Goal: Information Seeking & Learning: Find specific fact

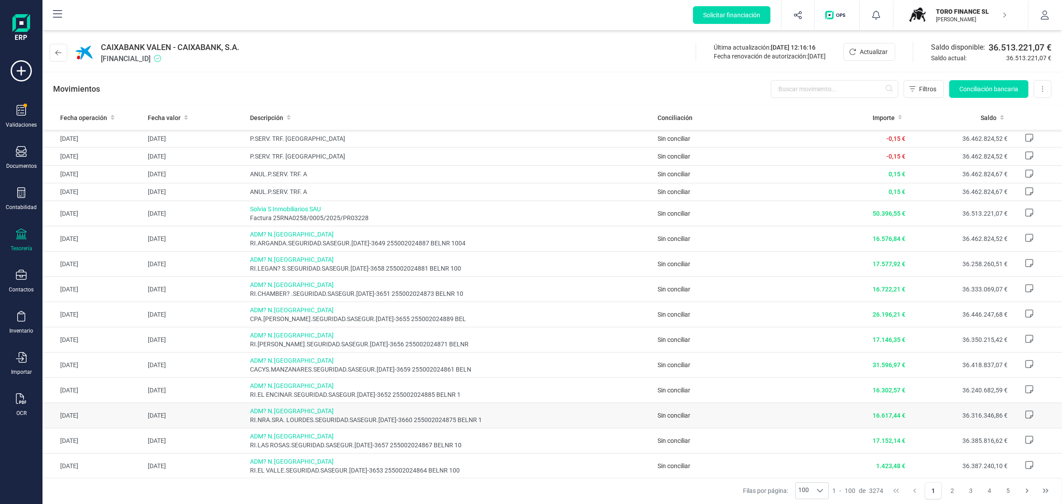
scroll to position [55, 0]
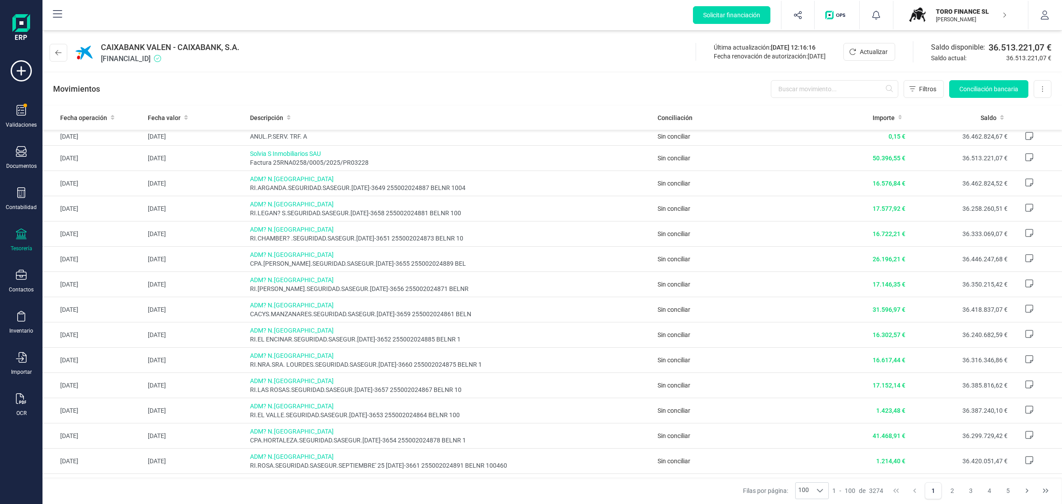
click at [952, 19] on p "[PERSON_NAME]" at bounding box center [971, 19] width 71 height 7
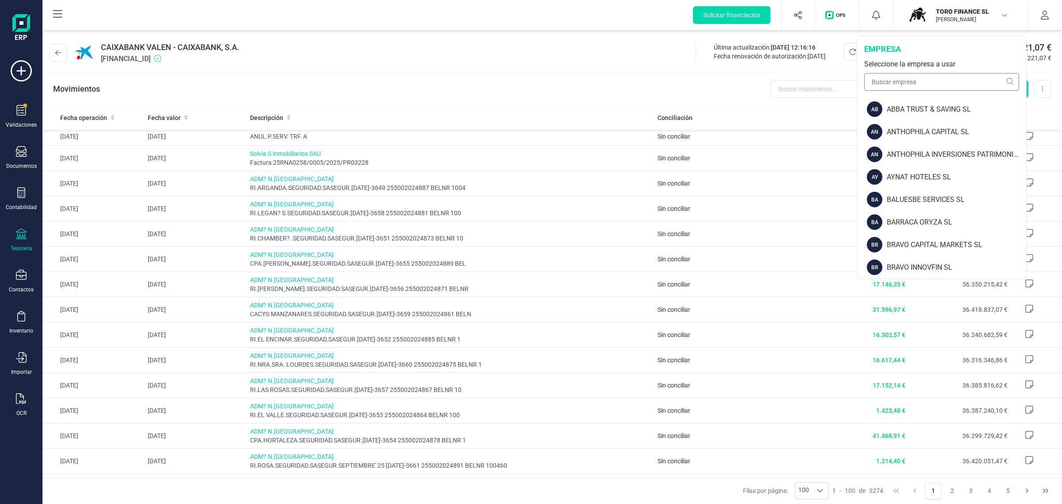
click at [921, 87] on div "empresa Seleccione la empresa a usar" at bounding box center [941, 67] width 169 height 62
click at [919, 83] on input "text" at bounding box center [941, 82] width 155 height 18
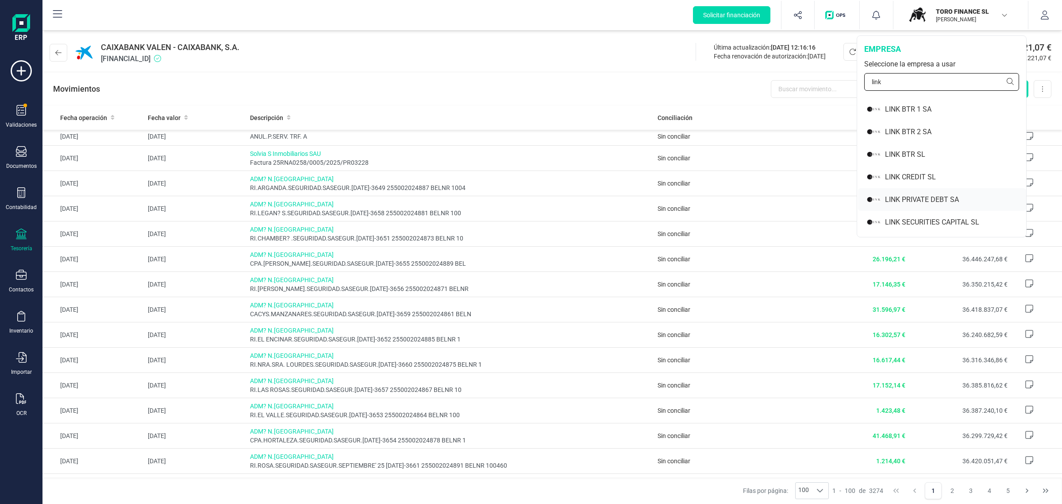
type input "link"
click at [902, 195] on div "LINK PRIVATE DEBT SA" at bounding box center [955, 199] width 141 height 11
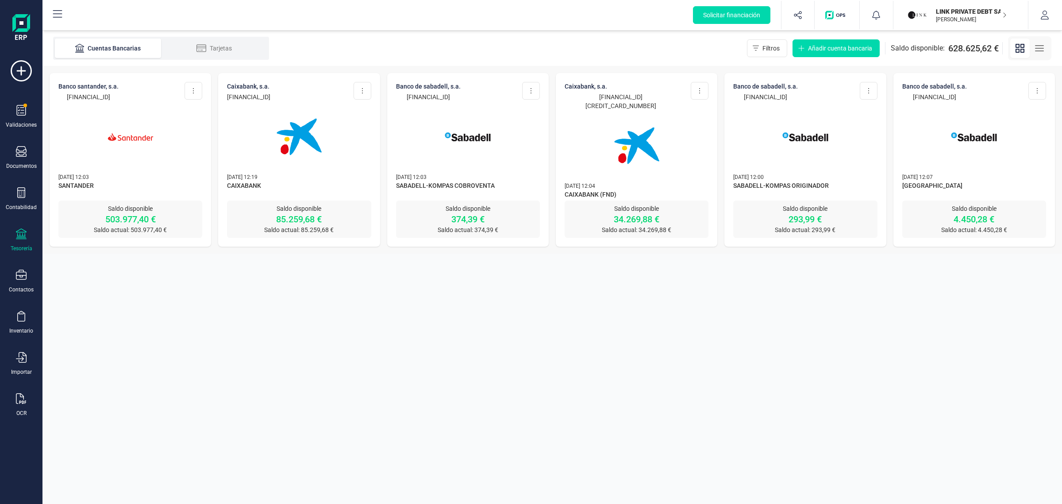
click at [315, 142] on img at bounding box center [299, 137] width 74 height 74
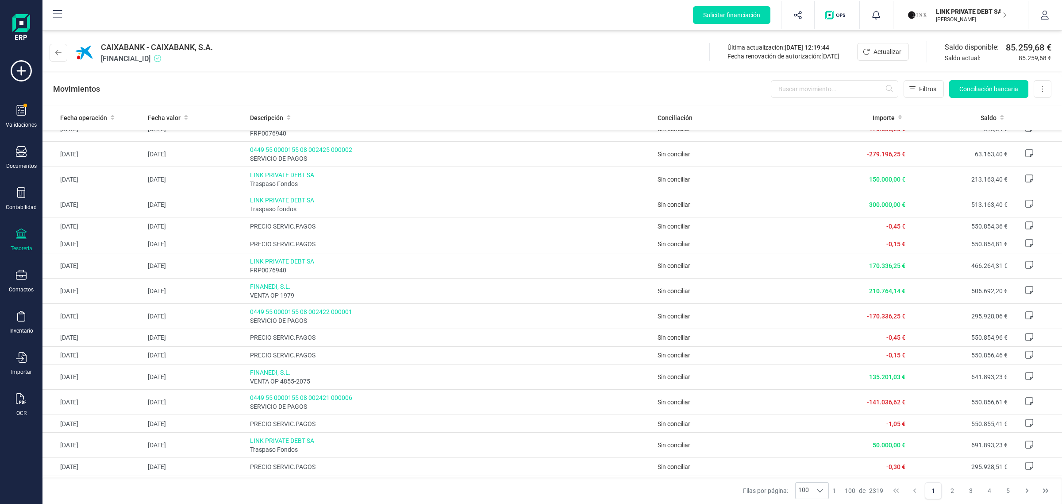
scroll to position [332, 0]
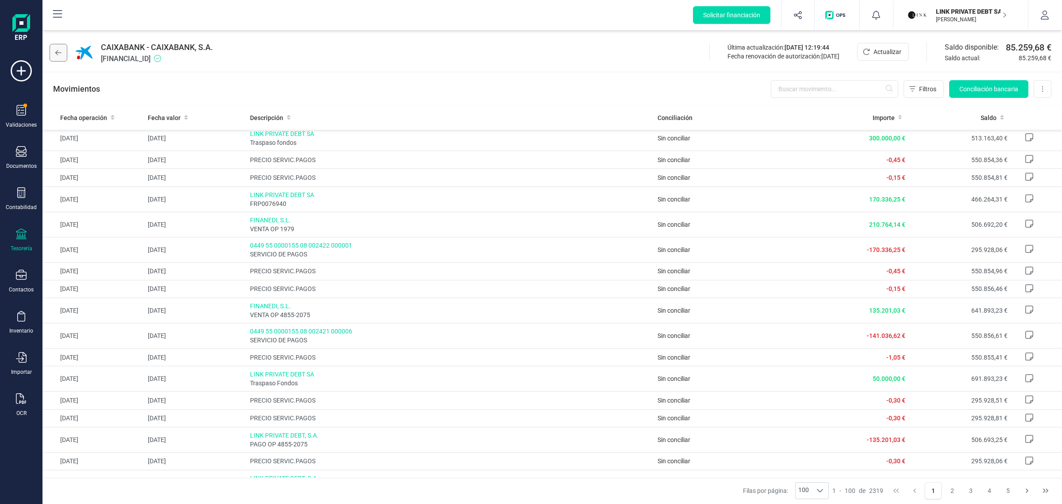
click at [56, 50] on icon at bounding box center [58, 52] width 6 height 7
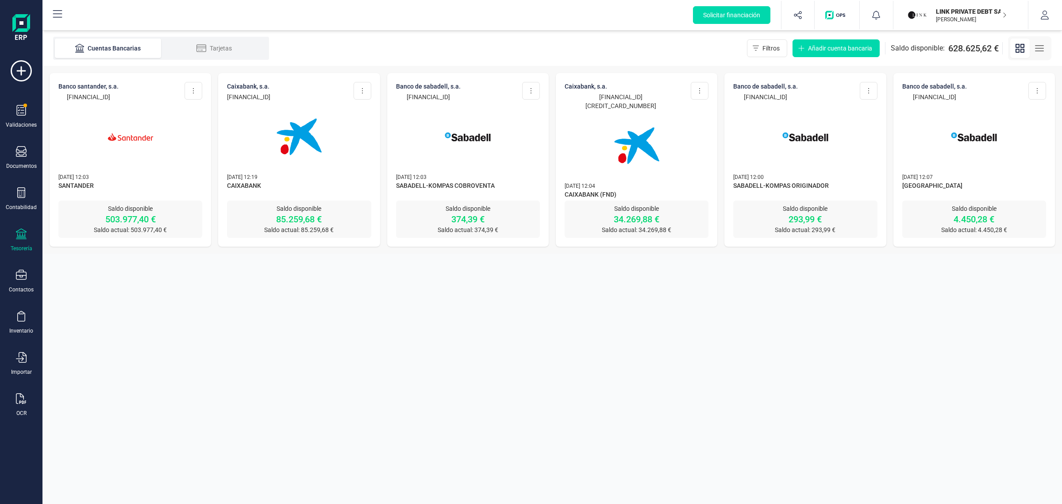
click at [104, 125] on img at bounding box center [130, 137] width 74 height 74
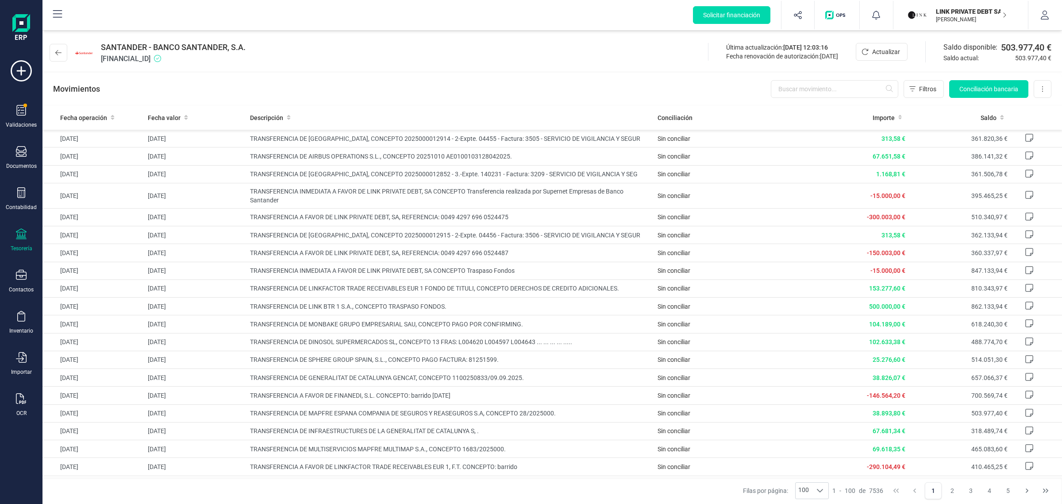
drag, startPoint x: 195, startPoint y: 56, endPoint x: 101, endPoint y: 49, distance: 94.5
click at [101, 49] on div "SANTANDER - BANCO SANTANDER, S.A. [FINANCIAL_ID]" at bounding box center [173, 52] width 145 height 23
click at [101, 49] on span "SANTANDER - BANCO SANTANDER, S.A." at bounding box center [173, 47] width 145 height 12
click at [197, 58] on span "[FINANCIAL_ID]" at bounding box center [173, 59] width 145 height 11
drag, startPoint x: 196, startPoint y: 58, endPoint x: 99, endPoint y: 46, distance: 97.6
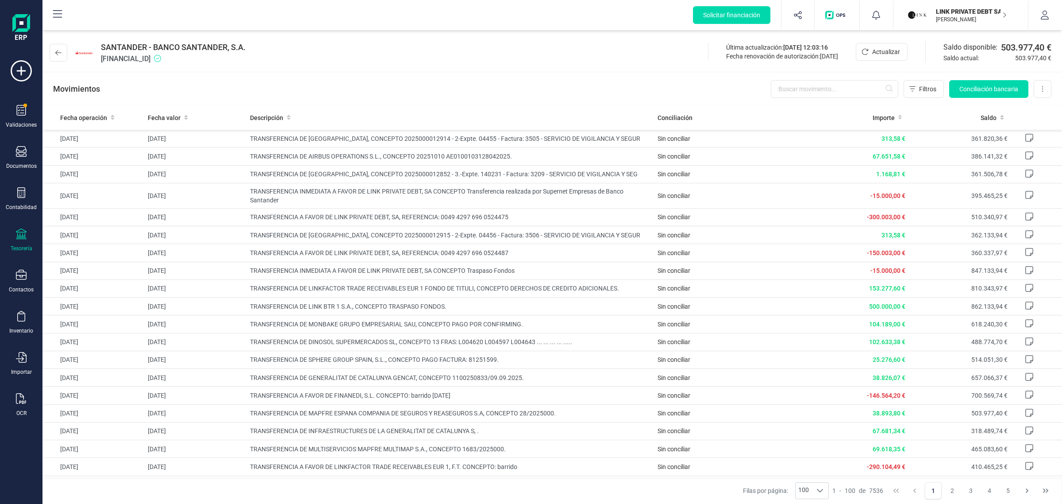
click at [99, 46] on div "SANTANDER - BANCO SANTANDER, S.A. [FINANCIAL_ID]" at bounding box center [150, 52] width 200 height 23
copy div "SANTANDER - BANCO SANTANDER, S.A. [FINANCIAL_ID]"
click at [928, 4] on button "LINK PRIVATE DEBT SA [PERSON_NAME]" at bounding box center [960, 15] width 113 height 28
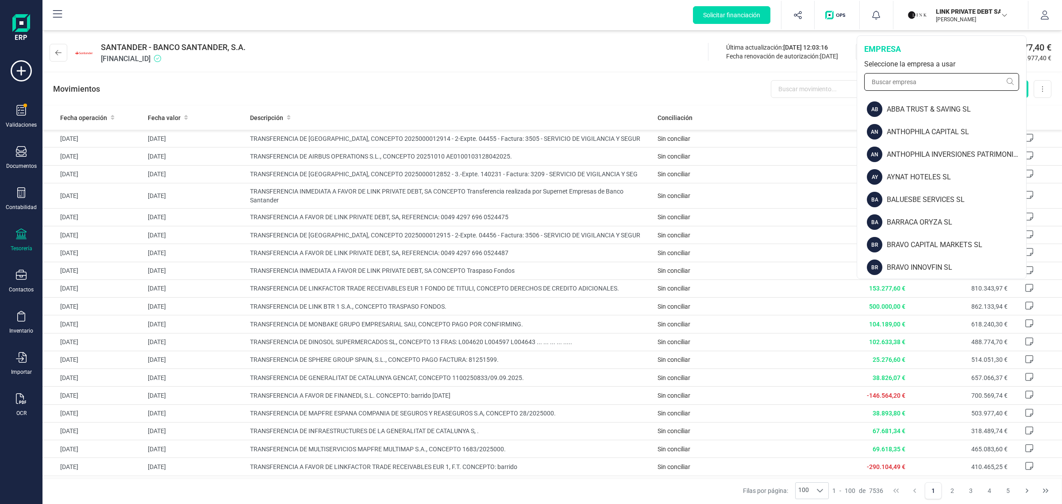
drag, startPoint x: 906, startPoint y: 87, endPoint x: 900, endPoint y: 85, distance: 6.0
click at [904, 87] on input "text" at bounding box center [941, 82] width 155 height 18
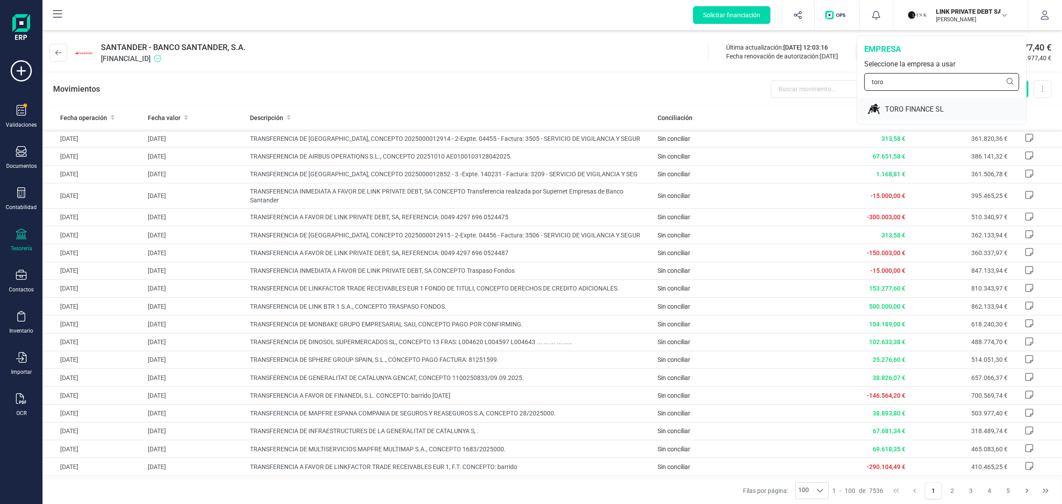
type input "toro"
click at [903, 115] on div "TORO FINANCE SL" at bounding box center [942, 109] width 168 height 23
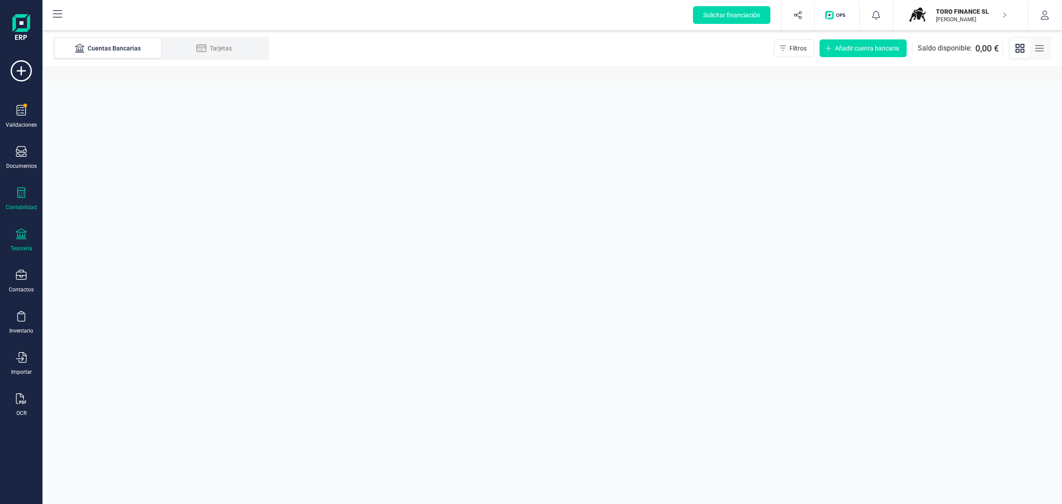
click at [23, 205] on div "Contabilidad" at bounding box center [21, 207] width 31 height 7
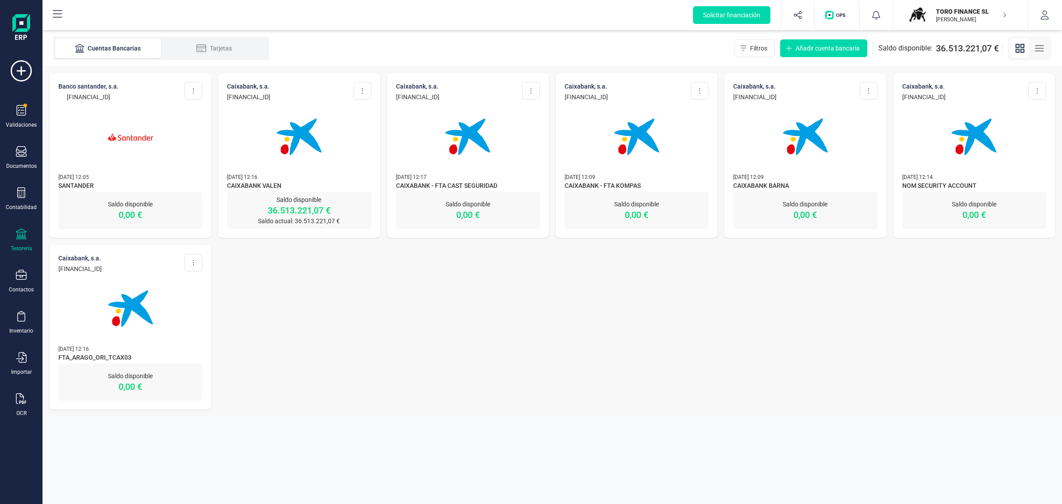
click at [282, 164] on img at bounding box center [299, 137] width 74 height 74
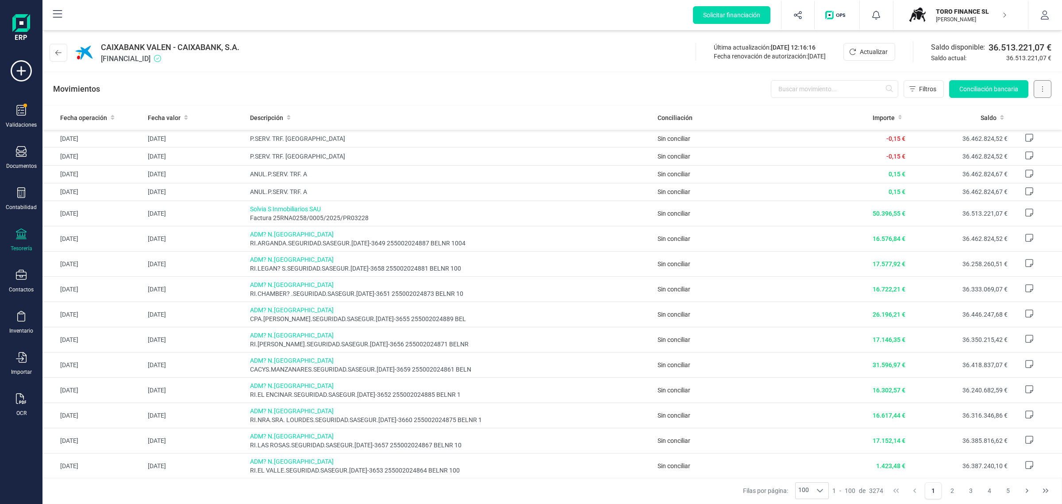
click at [1040, 87] on button at bounding box center [1043, 89] width 18 height 18
click at [1025, 108] on span "Descargar Excel" at bounding box center [1022, 110] width 44 height 9
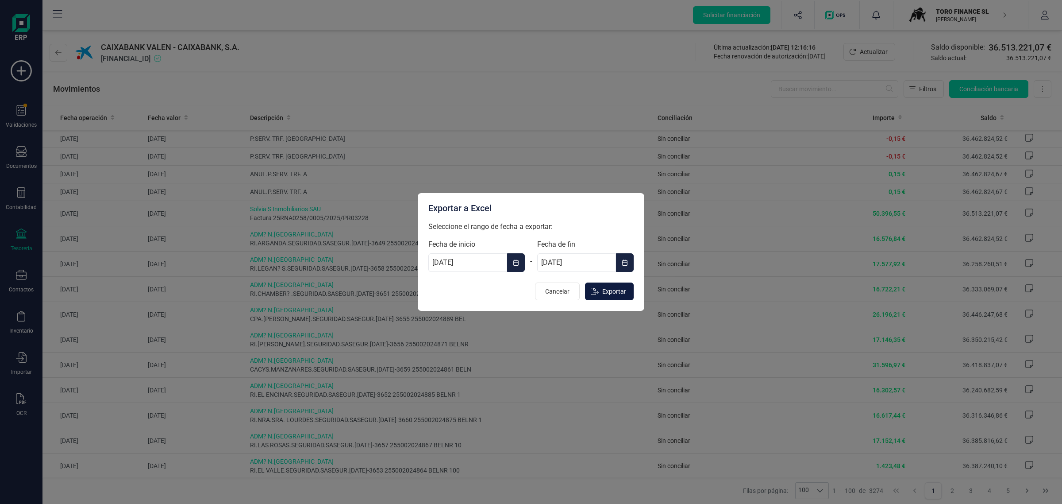
click at [610, 289] on span "Exportar" at bounding box center [614, 291] width 24 height 9
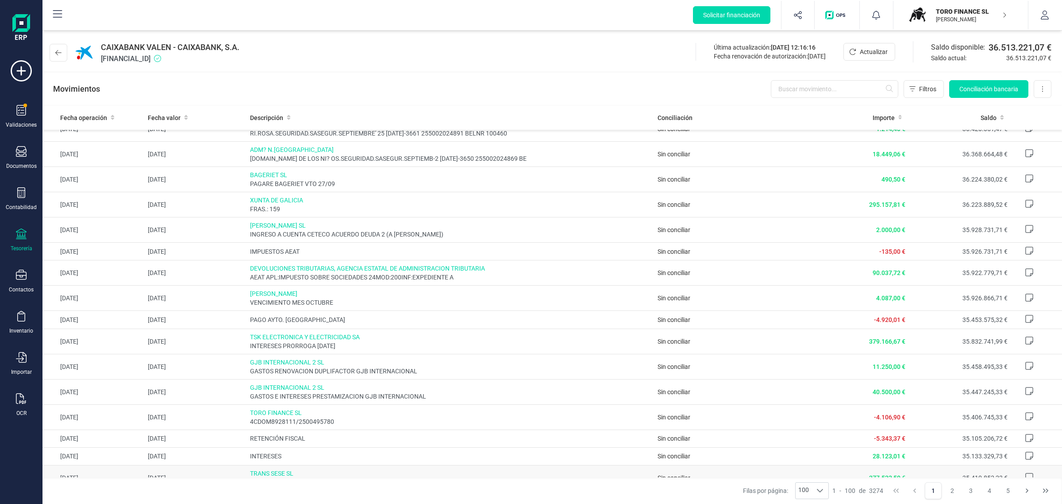
scroll to position [332, 0]
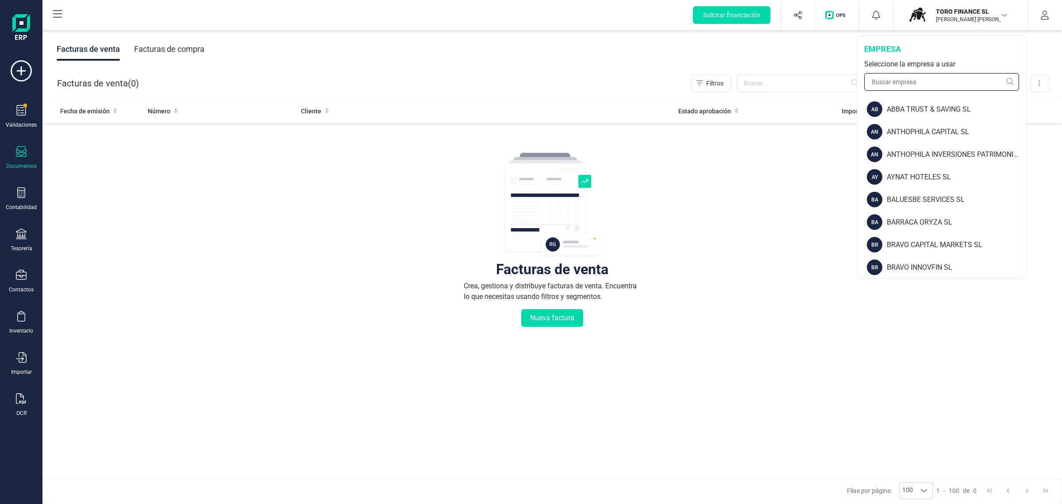
click at [917, 81] on input "text" at bounding box center [941, 82] width 155 height 18
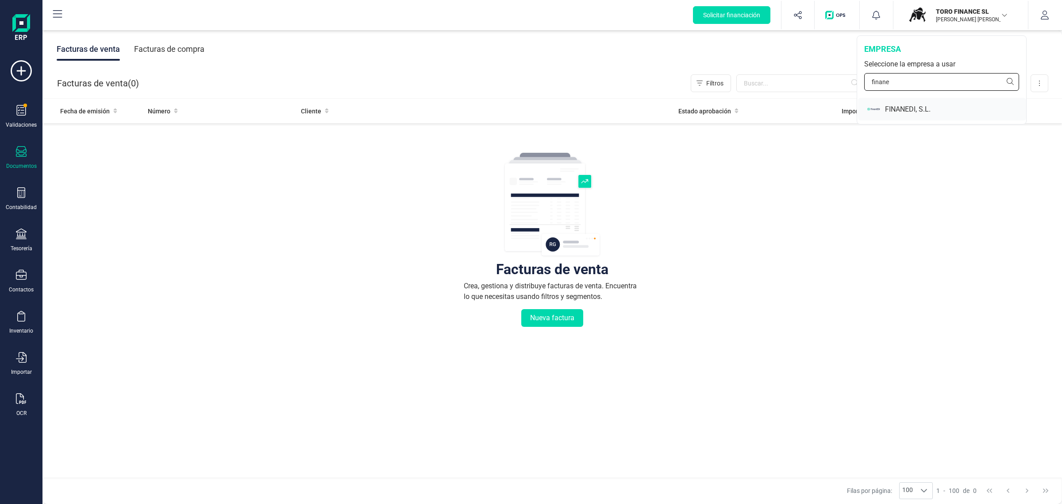
type input "finane"
click at [920, 104] on div "FINANEDI, S.L." at bounding box center [955, 109] width 141 height 11
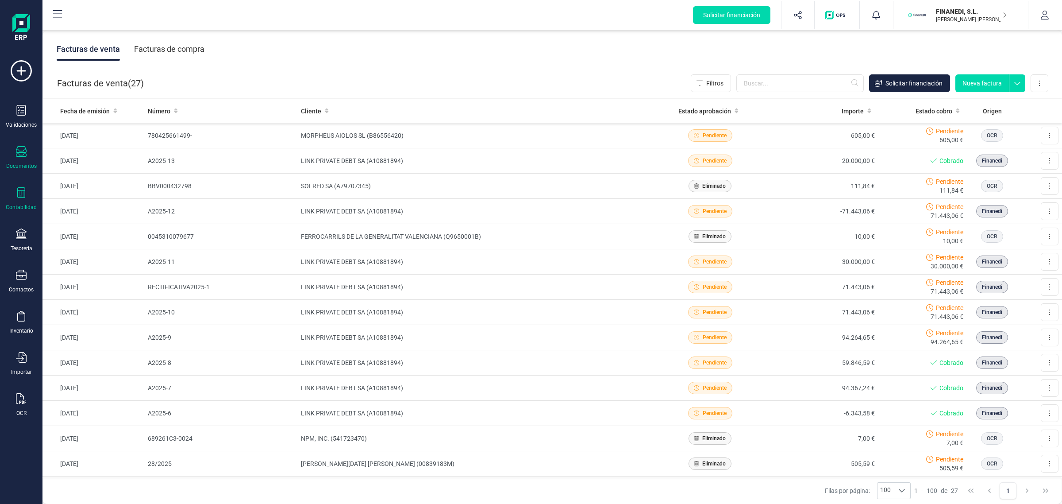
click at [18, 193] on icon at bounding box center [21, 192] width 11 height 11
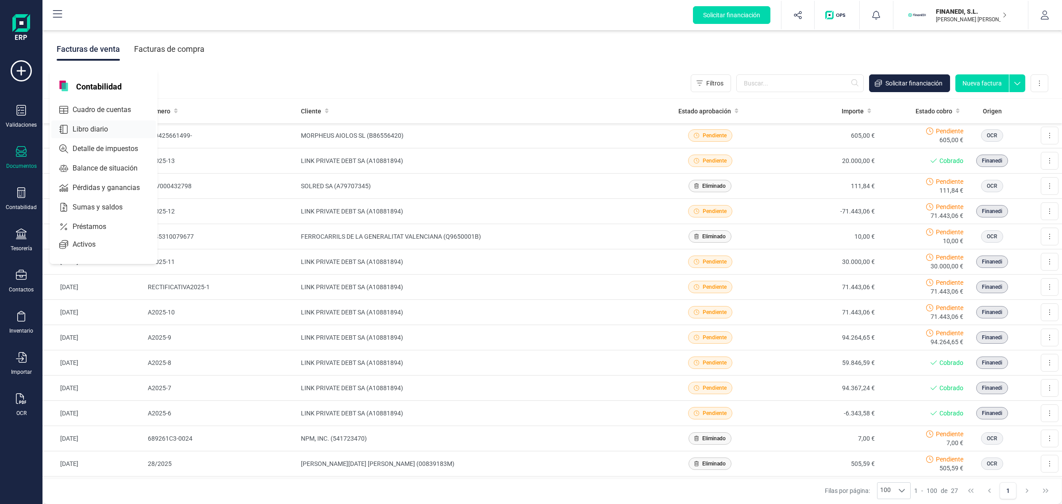
click at [96, 127] on span "Libro diario" at bounding box center [96, 129] width 55 height 11
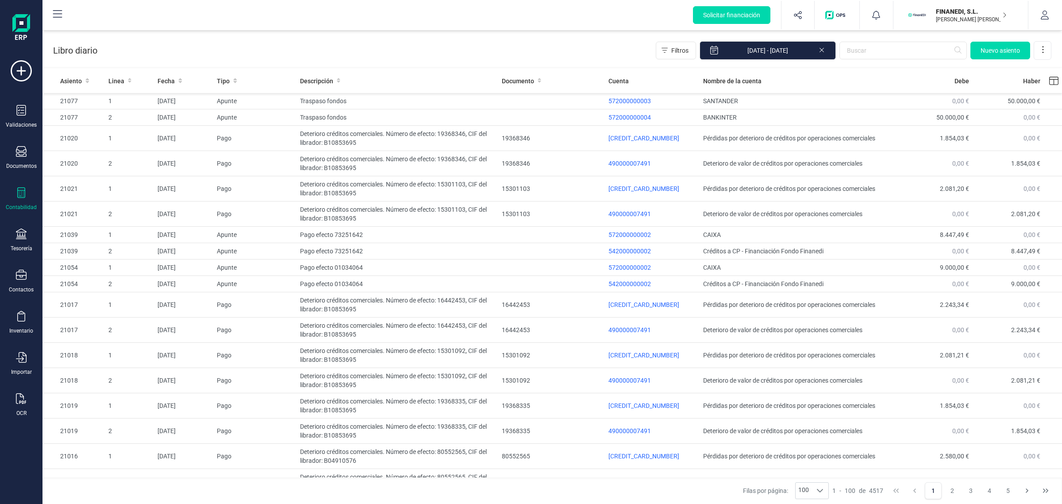
click at [821, 51] on icon at bounding box center [821, 49] width 7 height 9
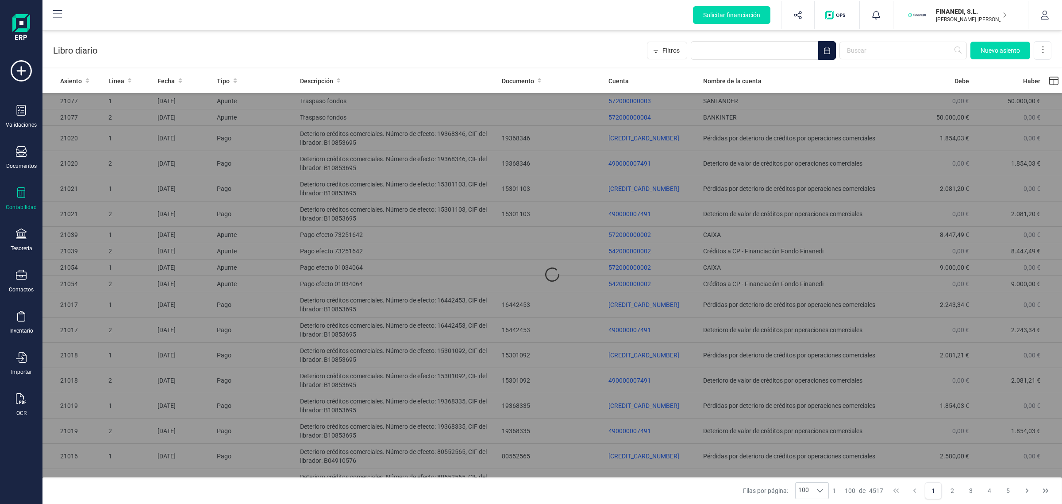
click at [822, 50] on button "Choose Date" at bounding box center [827, 50] width 18 height 19
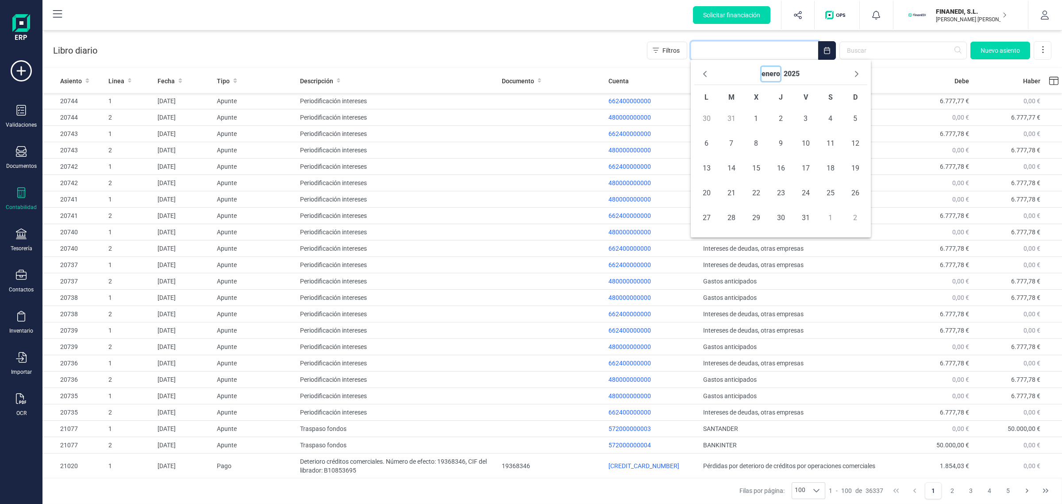
click at [778, 74] on button "enero" at bounding box center [771, 74] width 19 height 14
click at [704, 67] on button "Previous Year" at bounding box center [705, 74] width 14 height 14
click at [725, 99] on span "ene" at bounding box center [723, 98] width 58 height 18
click at [705, 117] on span "1" at bounding box center [707, 119] width 18 height 18
click at [775, 76] on button "enero" at bounding box center [771, 74] width 19 height 14
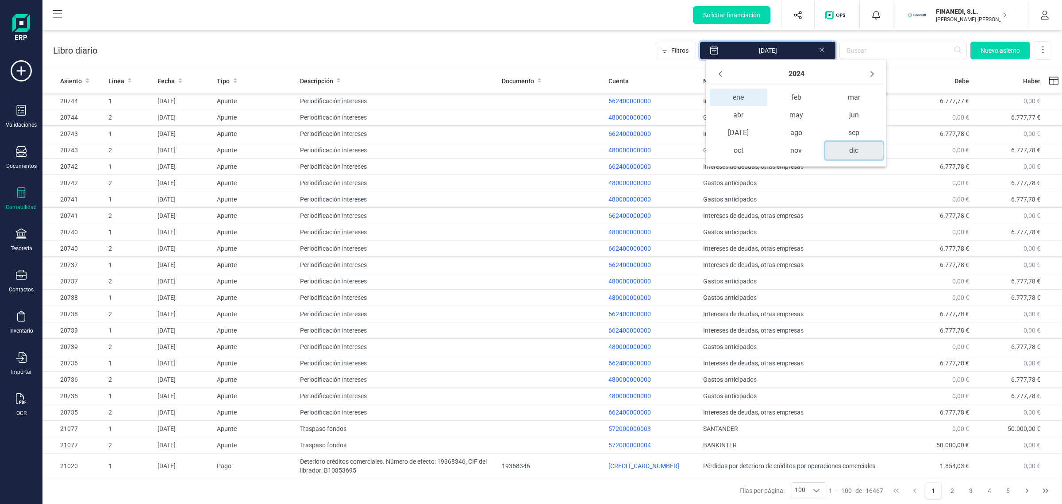
click at [849, 144] on span "dic" at bounding box center [854, 151] width 58 height 18
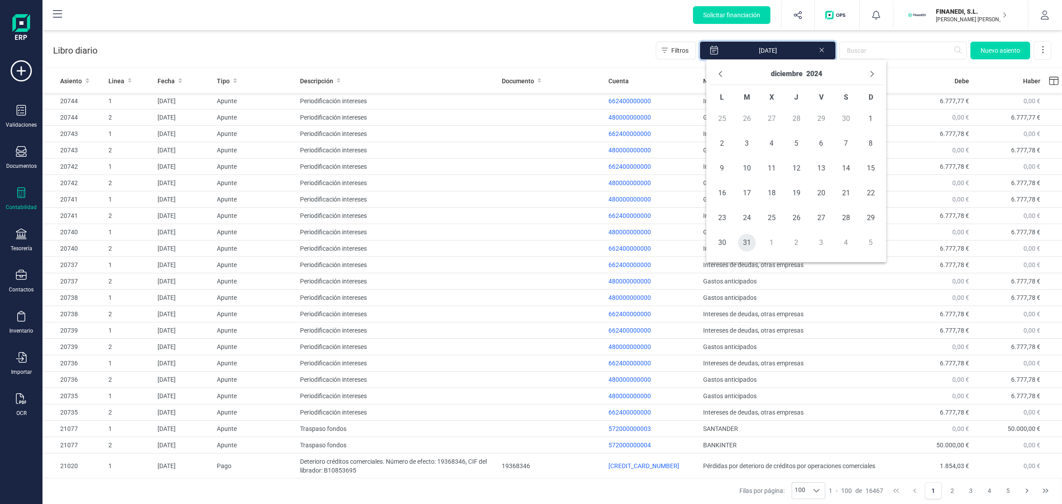
click at [753, 244] on span "31" at bounding box center [747, 243] width 18 height 18
type input "01/01/2024 - 31/12/2024"
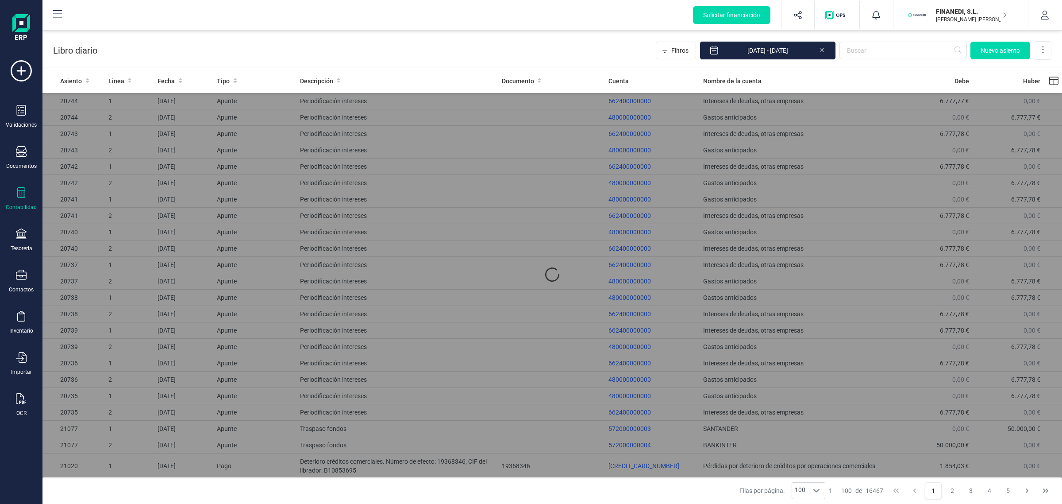
click at [605, 52] on div "Libro diario Filtros 01/01/2024 - 31/12/2024 Nuevo asiento" at bounding box center [552, 49] width 1020 height 36
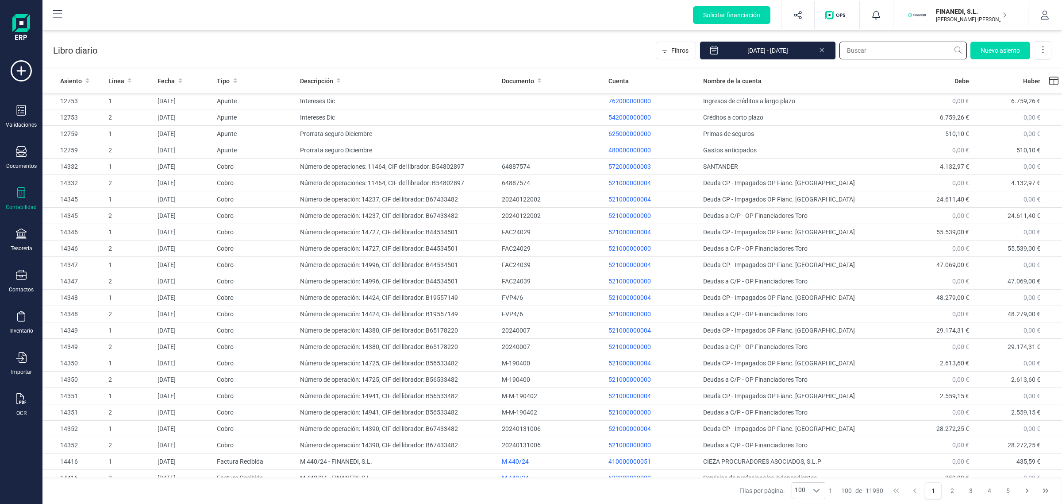
click at [863, 48] on input "text" at bounding box center [903, 51] width 127 height 18
click at [682, 50] on span "Filtros" at bounding box center [679, 50] width 17 height 9
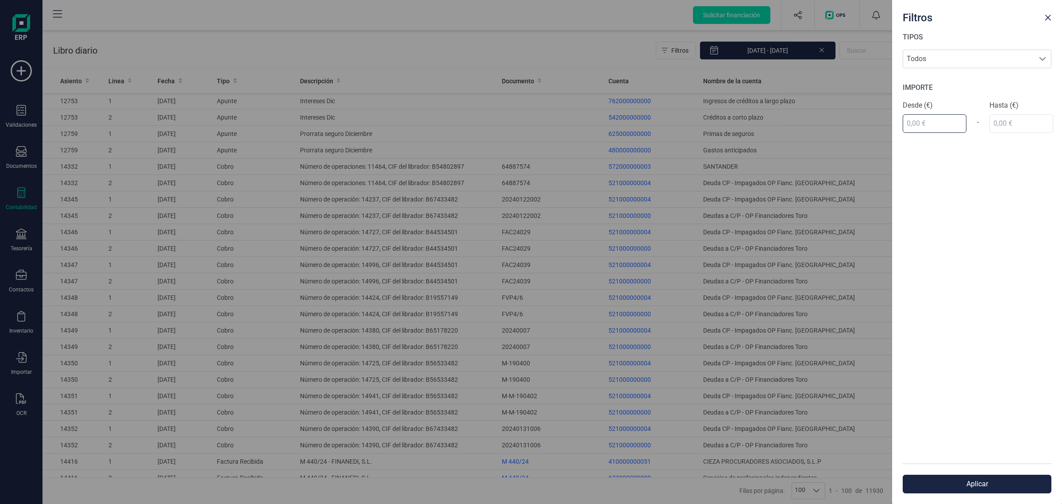
click at [932, 123] on input "text" at bounding box center [935, 123] width 64 height 19
type input "51.422,00 €"
click at [992, 123] on div "TIPOS Todos Todos IMPORTE Desde (€) 51.422,00 € - Hasta (€)" at bounding box center [977, 247] width 170 height 431
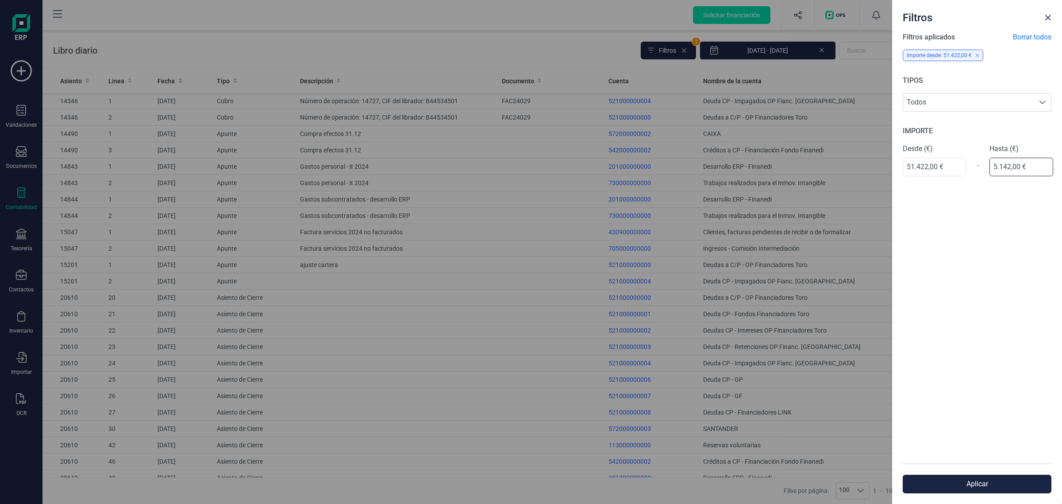
type input "51.423,00 €"
click at [948, 479] on button "Aplicar" at bounding box center [977, 483] width 149 height 19
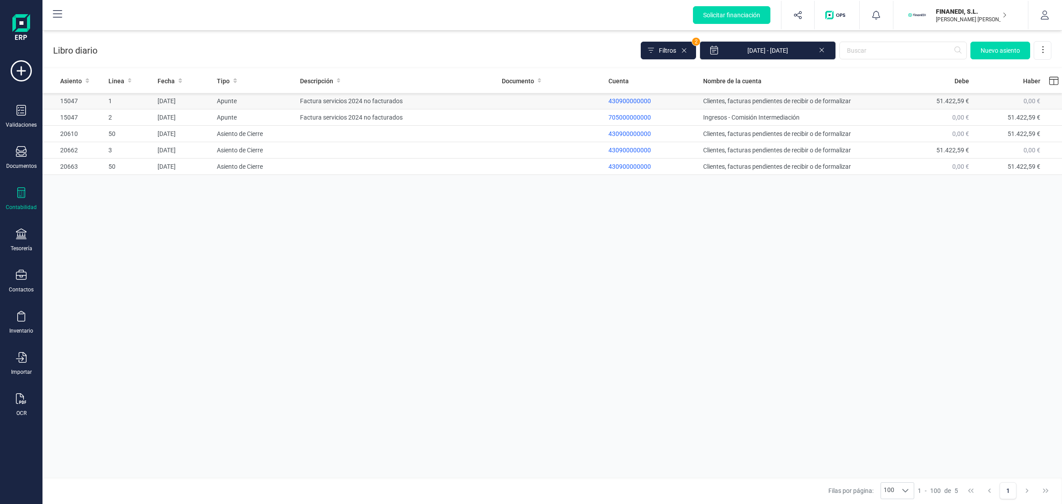
click at [351, 97] on td "Factura servicios 2024 no facturados" at bounding box center [398, 101] width 202 height 16
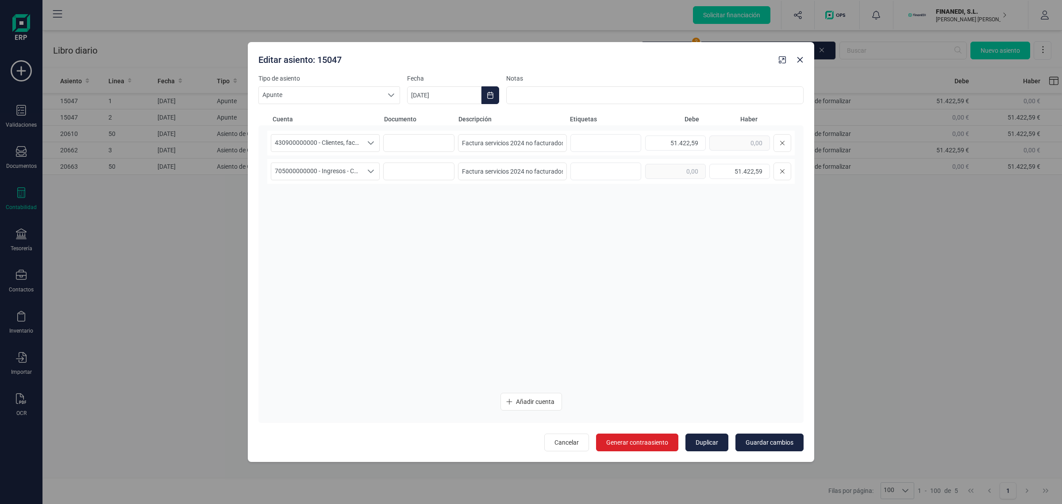
click at [813, 67] on div "Editar asiento: 15047" at bounding box center [531, 58] width 567 height 32
click at [799, 65] on button "Close" at bounding box center [800, 60] width 14 height 14
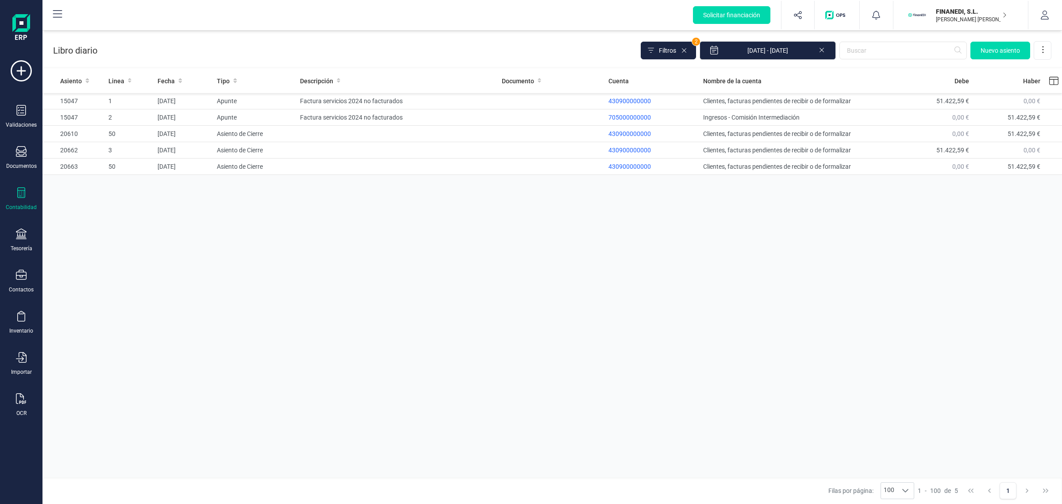
click at [825, 51] on icon at bounding box center [821, 49] width 7 height 9
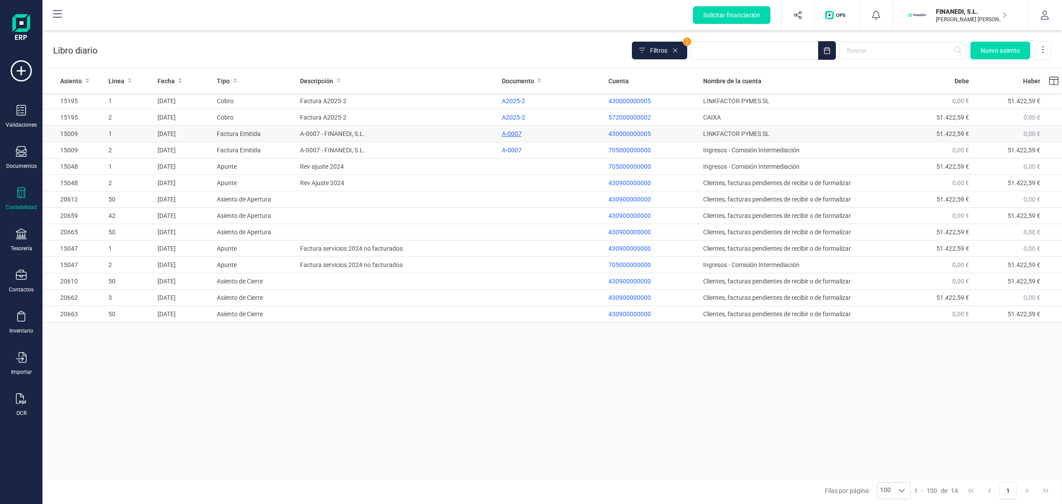
click at [507, 132] on div "A-0007" at bounding box center [552, 133] width 100 height 9
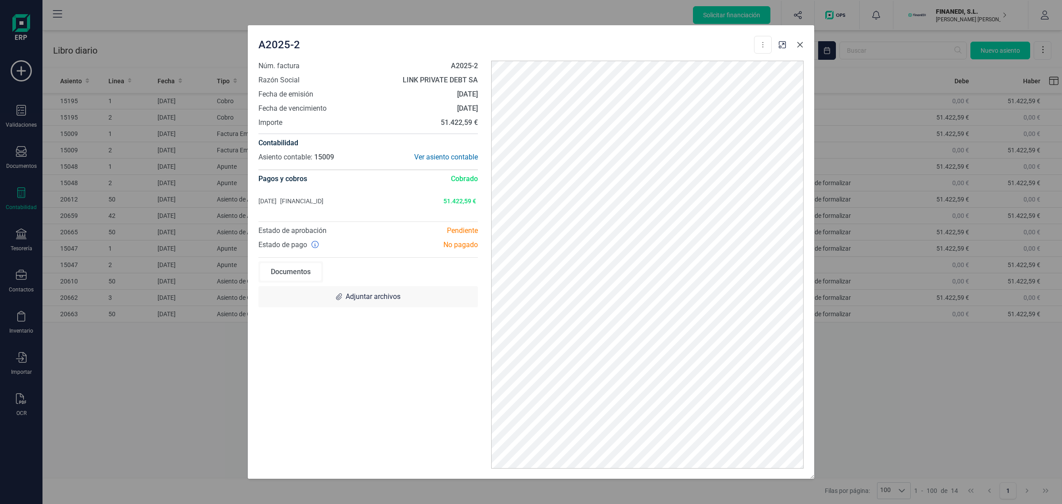
click at [796, 50] on button "Close" at bounding box center [800, 45] width 14 height 14
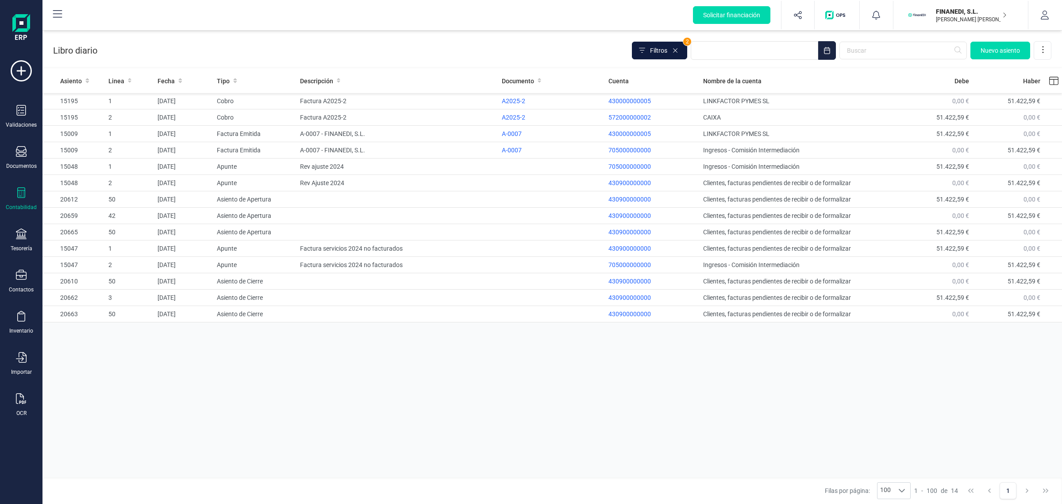
click at [646, 52] on span at bounding box center [642, 50] width 9 height 9
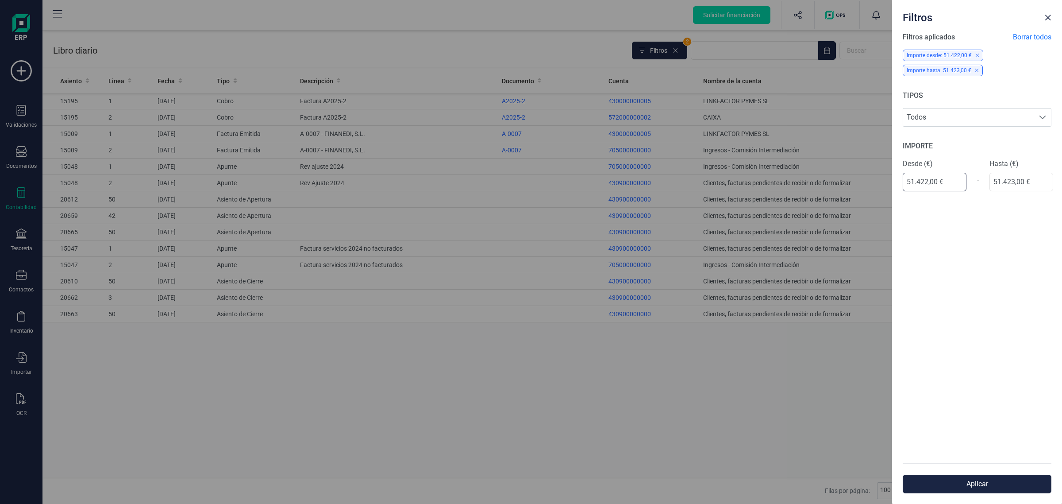
drag, startPoint x: 947, startPoint y: 183, endPoint x: 894, endPoint y: 180, distance: 53.2
click at [894, 180] on div "Filtros aplicados Borrar todos Importe desde: 51.422,00 € Importe hasta: 51.423…" at bounding box center [977, 247] width 170 height 431
type input "42.502,00 €"
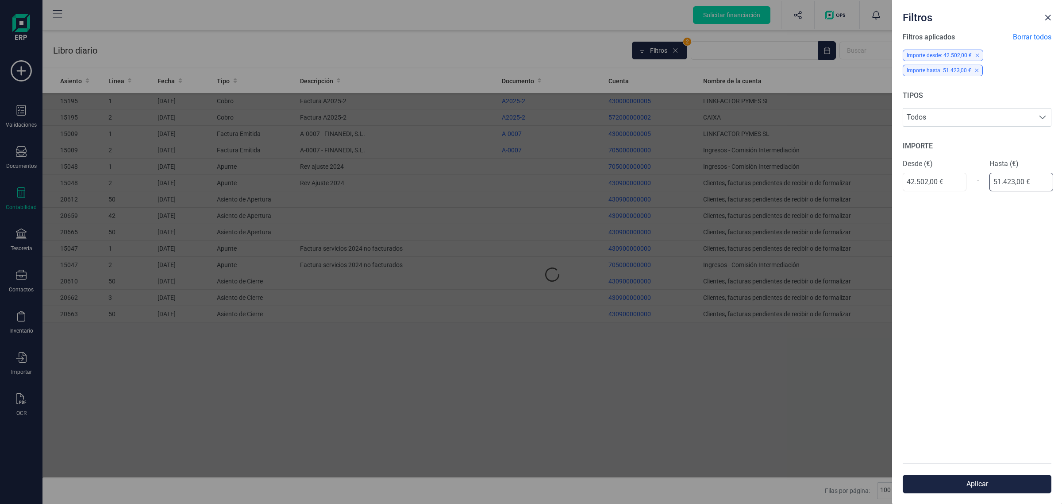
drag, startPoint x: 1028, startPoint y: 181, endPoint x: 974, endPoint y: 182, distance: 53.6
click at [1021, 181] on input "51.423,00 €" at bounding box center [1022, 182] width 64 height 19
click at [967, 182] on div "-" at bounding box center [978, 180] width 23 height 21
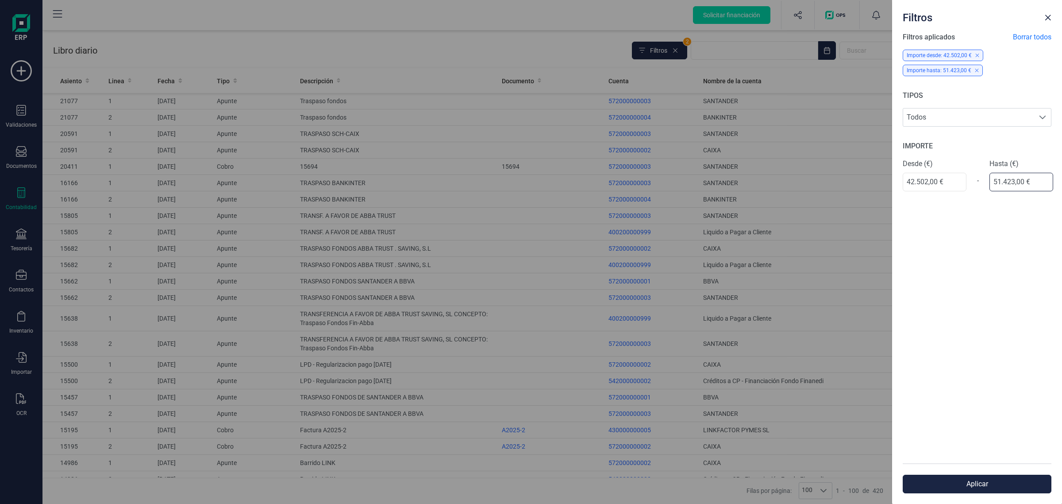
drag, startPoint x: 1037, startPoint y: 182, endPoint x: 972, endPoint y: 182, distance: 64.2
click at [972, 182] on div "Desde (€) 42.502,00 € - Hasta (€) 51.423,00 €" at bounding box center [977, 174] width 149 height 33
type input "42.503,00 €"
click at [957, 482] on button "Aplicar" at bounding box center [977, 483] width 149 height 19
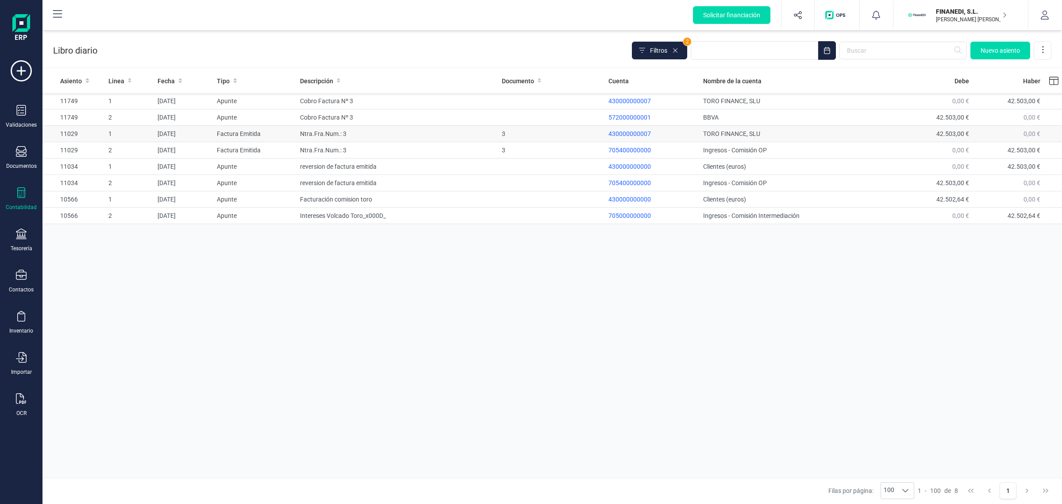
click at [345, 134] on td "Ntra.Fra.Num.: 3" at bounding box center [398, 134] width 202 height 16
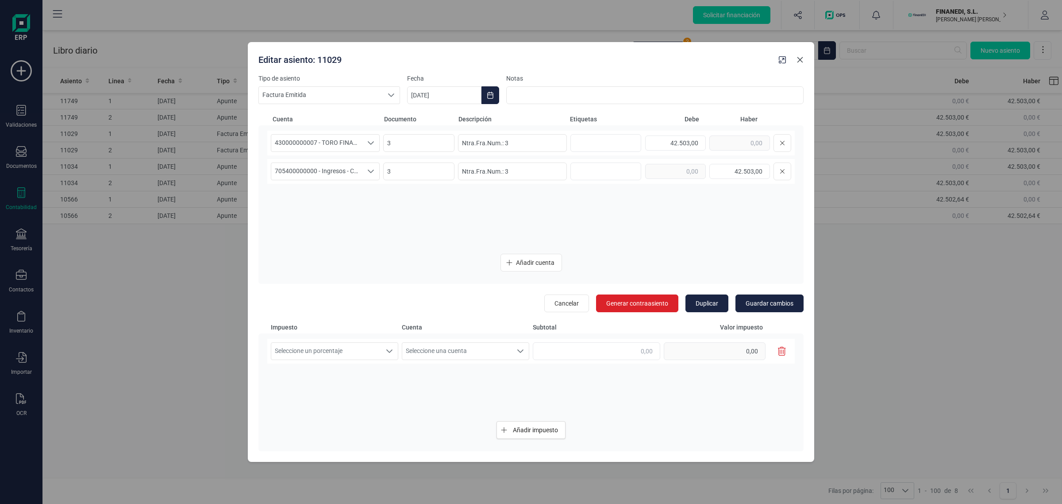
click at [804, 61] on button "Close" at bounding box center [800, 60] width 14 height 14
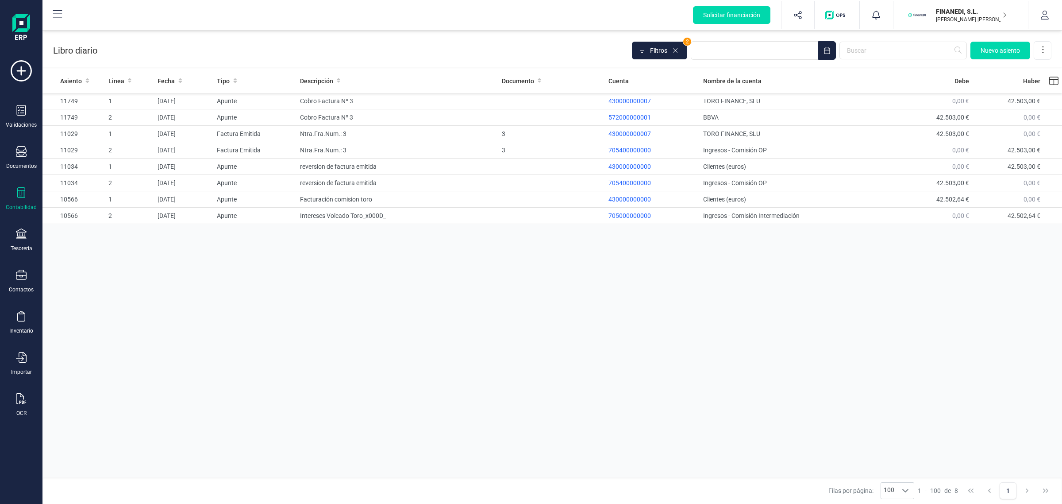
click at [466, 294] on div "Asiento Linea Fecha Tipo Descripción Documento Cuenta Nombre de la cuenta Debe …" at bounding box center [552, 274] width 1020 height 411
